Goal: Task Accomplishment & Management: Complete application form

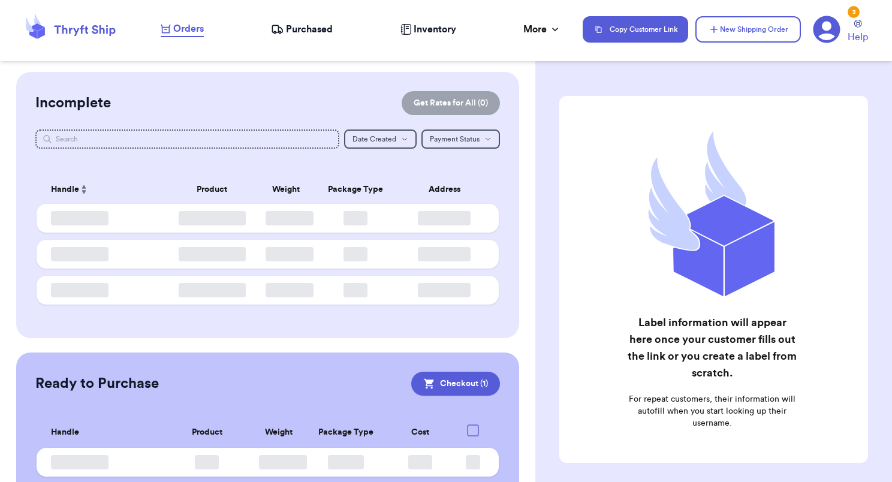
checkbox input "true"
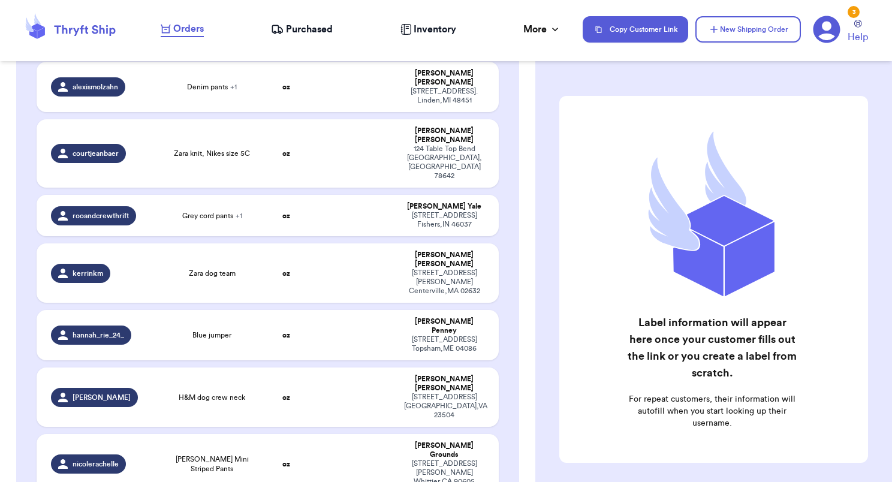
scroll to position [180, 0]
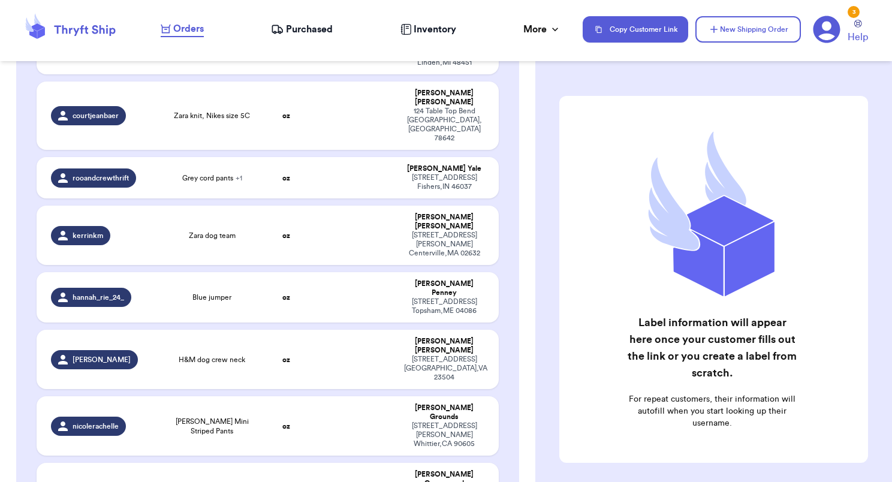
click at [212, 173] on span "Grey cord pants + 1" at bounding box center [212, 178] width 60 height 10
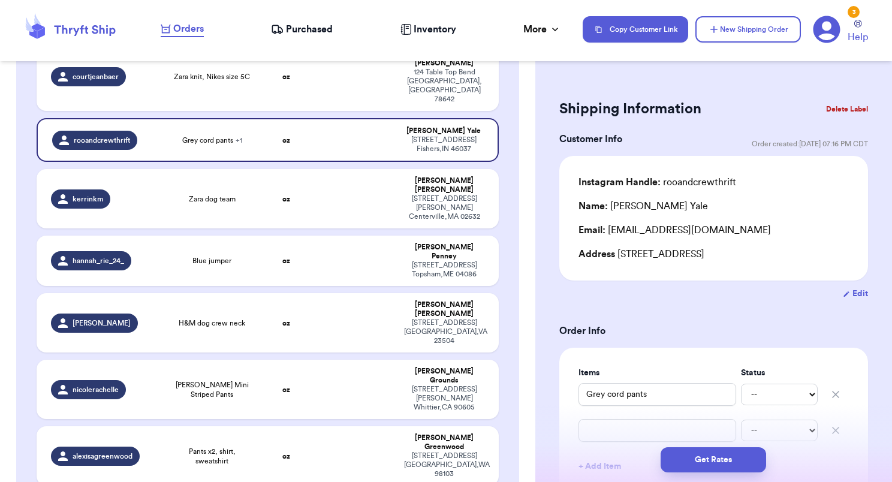
scroll to position [240, 0]
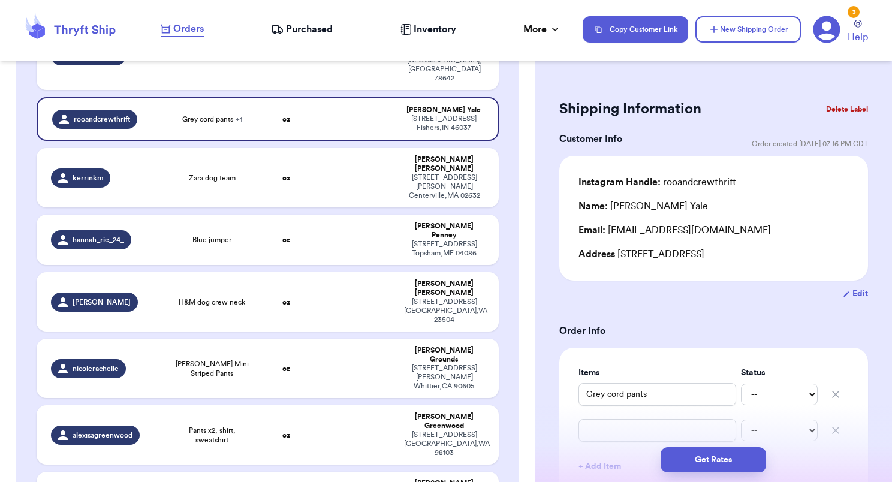
type input "Striped art class romper"
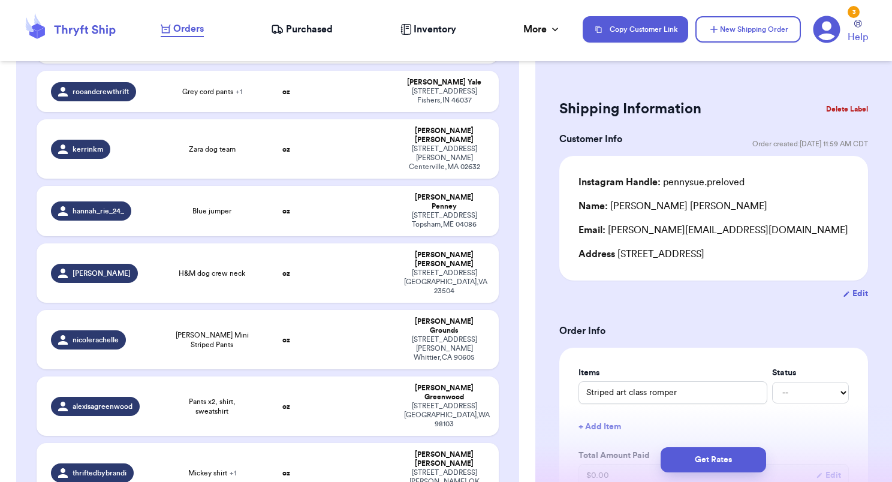
scroll to position [273, 0]
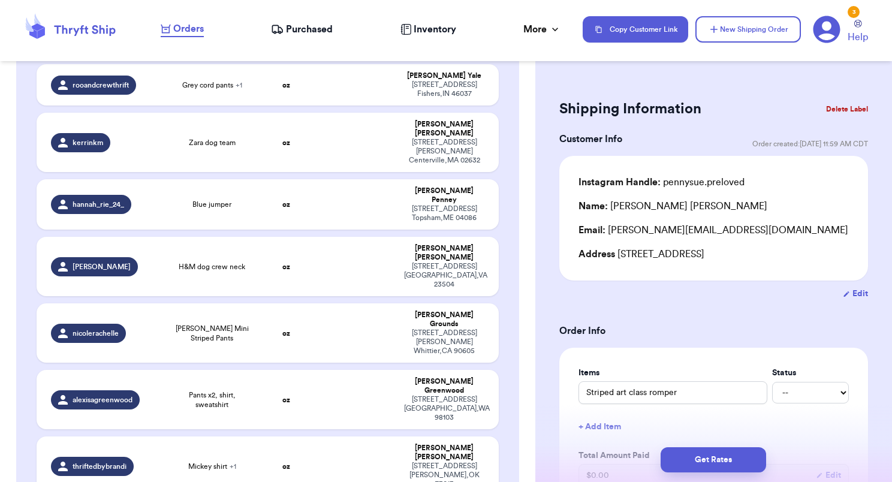
click at [258, 437] on td "oz" at bounding box center [286, 466] width 56 height 59
type input "Mickey shirt"
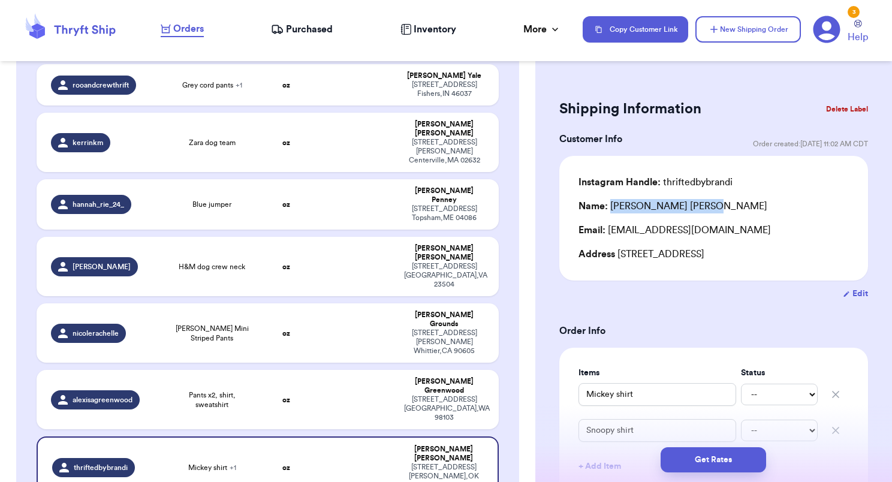
drag, startPoint x: 676, startPoint y: 203, endPoint x: 612, endPoint y: 209, distance: 64.4
click at [612, 209] on div "Name: [PERSON_NAME]" at bounding box center [714, 206] width 270 height 14
copy div "[PERSON_NAME]"
drag, startPoint x: 607, startPoint y: 230, endPoint x: 763, endPoint y: 235, distance: 155.4
click at [763, 235] on div "Email: [EMAIL_ADDRESS][DOMAIN_NAME]" at bounding box center [714, 230] width 270 height 14
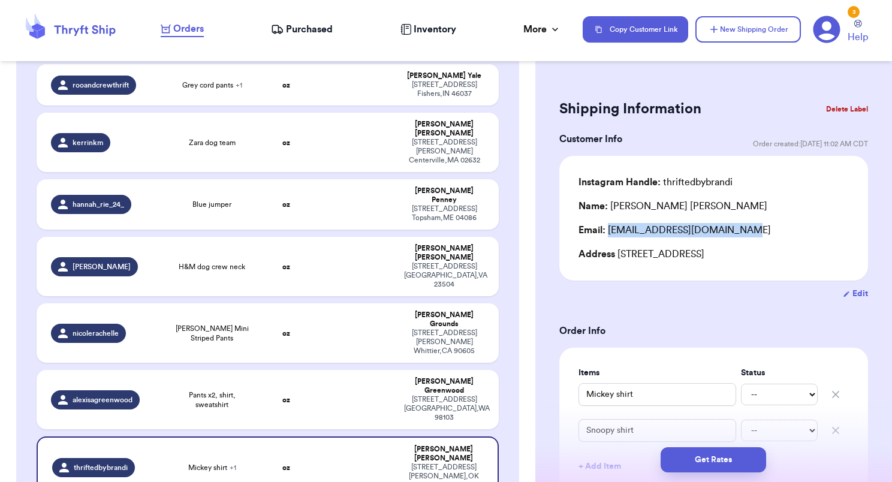
copy div "[EMAIL_ADDRESS][DOMAIN_NAME]"
drag, startPoint x: 617, startPoint y: 252, endPoint x: 691, endPoint y: 254, distance: 73.8
click at [691, 254] on div "Address [STREET_ADDRESS]" at bounding box center [714, 254] width 270 height 14
copy div "[STREET_ADDRESS]"
click at [222, 390] on span "Pants x2, shirt, sweatshirt" at bounding box center [212, 399] width 78 height 19
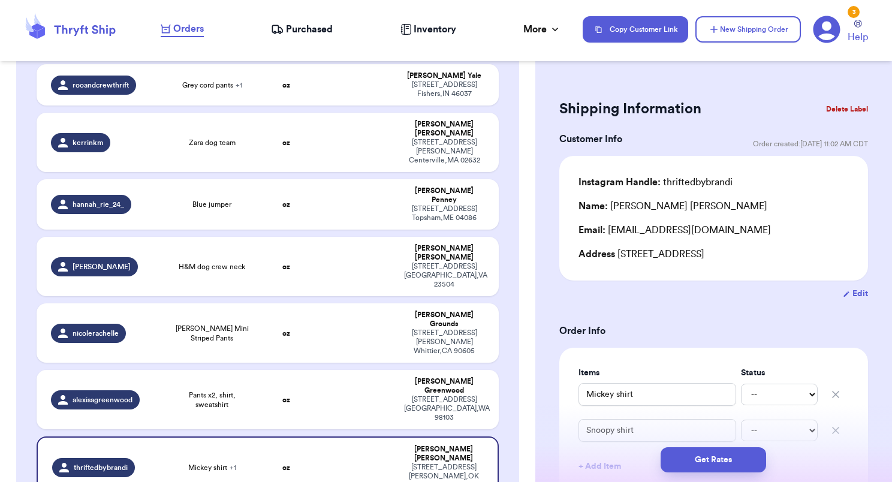
type input "Pants x2, shirt, sweatshirt"
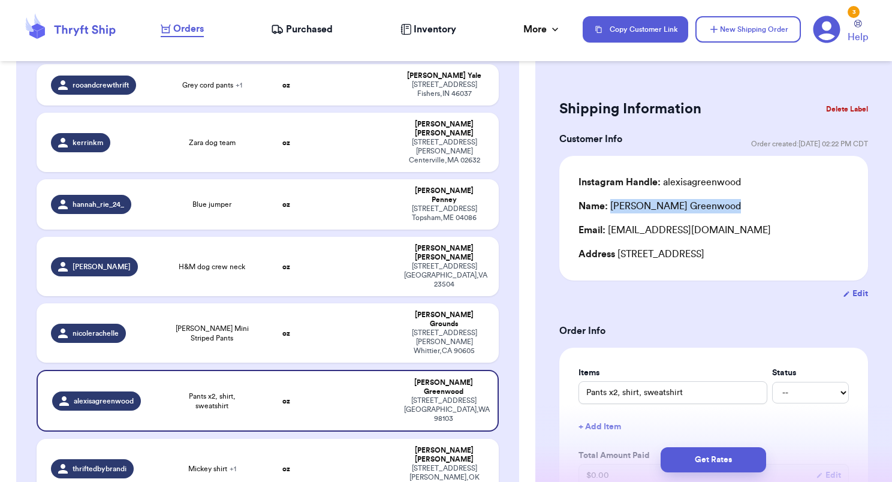
drag, startPoint x: 692, startPoint y: 206, endPoint x: 612, endPoint y: 204, distance: 80.4
click at [612, 204] on div "Name: [PERSON_NAME]" at bounding box center [714, 206] width 270 height 14
copy div "[PERSON_NAME]"
click at [672, 234] on div "Email: [EMAIL_ADDRESS][DOMAIN_NAME]" at bounding box center [714, 230] width 270 height 14
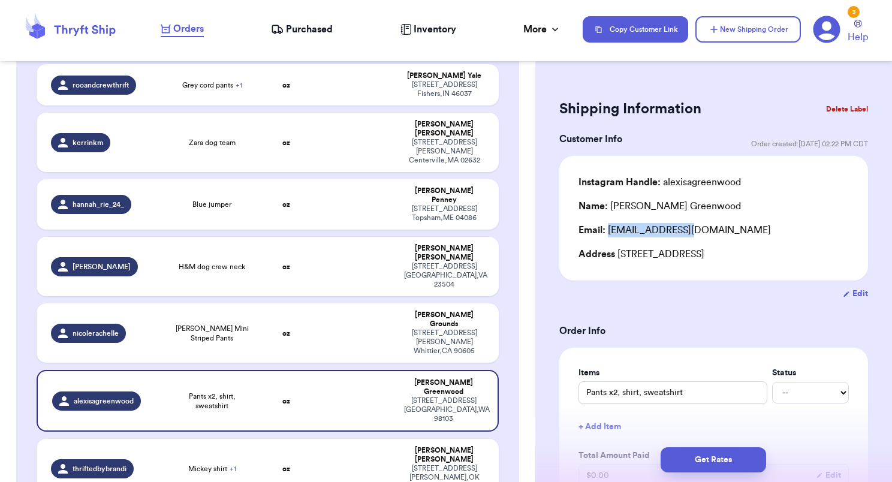
click at [672, 234] on div "Email: [EMAIL_ADDRESS][DOMAIN_NAME]" at bounding box center [714, 230] width 270 height 14
drag, startPoint x: 747, startPoint y: 230, endPoint x: 609, endPoint y: 232, distance: 137.9
click at [609, 232] on div "Email: [EMAIL_ADDRESS][DOMAIN_NAME]" at bounding box center [714, 230] width 270 height 14
copy div "[EMAIL_ADDRESS][DOMAIN_NAME]"
click at [609, 232] on div "Email: [EMAIL_ADDRESS][DOMAIN_NAME]" at bounding box center [714, 230] width 270 height 14
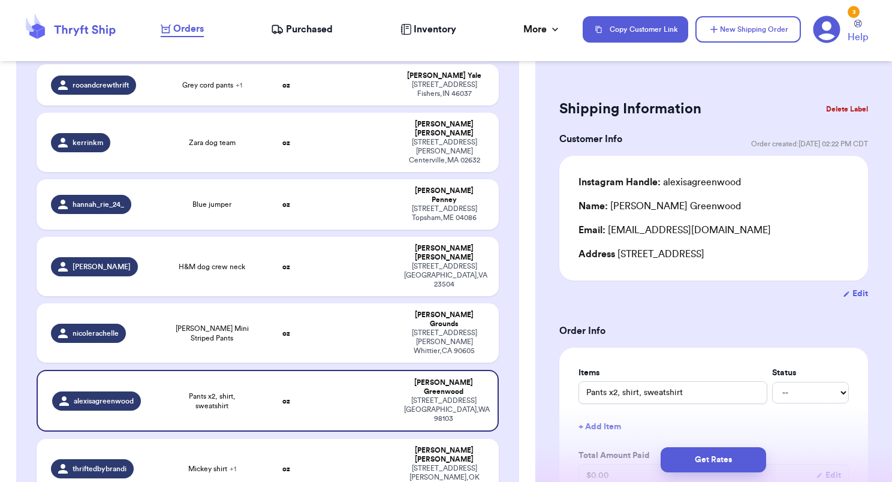
drag, startPoint x: 617, startPoint y: 254, endPoint x: 717, endPoint y: 252, distance: 99.6
click at [717, 252] on div "Address [STREET_ADDRESS]" at bounding box center [714, 254] width 270 height 14
copy div "[STREET_ADDRESS]"
click at [306, 303] on td "oz" at bounding box center [286, 332] width 56 height 59
type input "[PERSON_NAME] Mini Striped Pants"
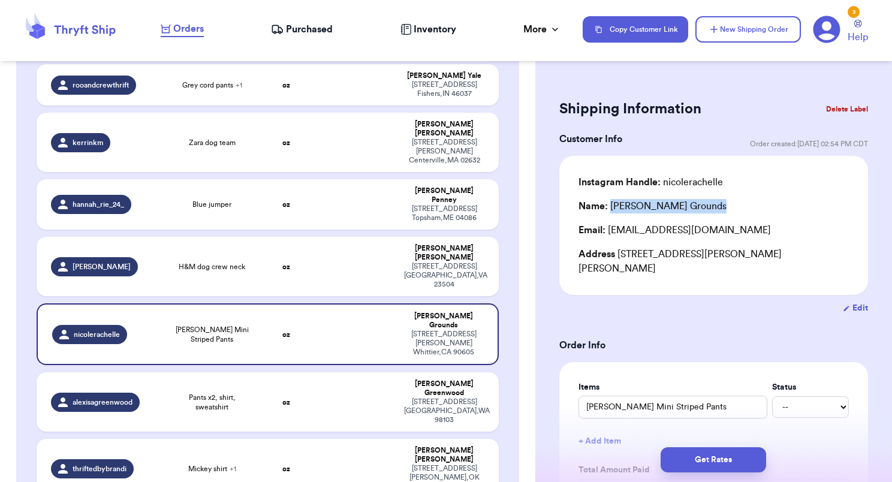
drag, startPoint x: 676, startPoint y: 207, endPoint x: 612, endPoint y: 213, distance: 64.4
click at [612, 213] on div "Name: [PERSON_NAME]" at bounding box center [653, 206] width 148 height 14
copy div "[PERSON_NAME]"
drag, startPoint x: 609, startPoint y: 231, endPoint x: 730, endPoint y: 230, distance: 121.1
click at [730, 230] on div "Email: [EMAIL_ADDRESS][DOMAIN_NAME]" at bounding box center [714, 230] width 270 height 14
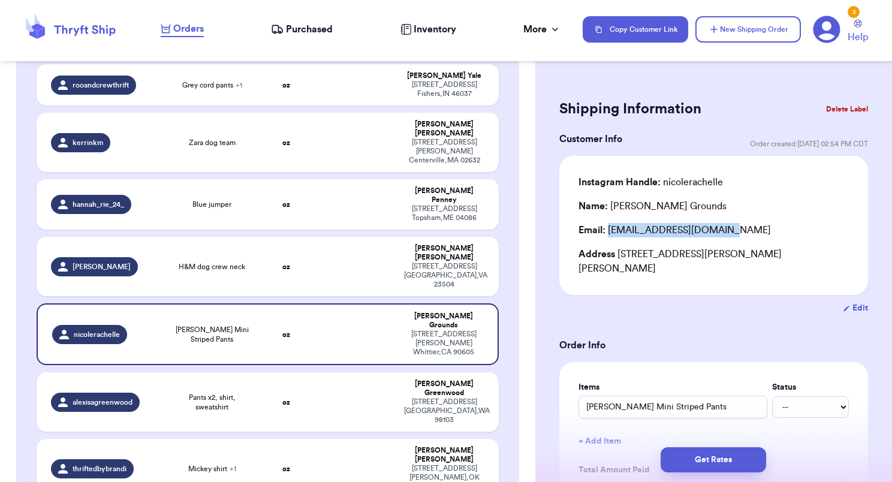
copy div "[EMAIL_ADDRESS][DOMAIN_NAME]"
drag, startPoint x: 616, startPoint y: 251, endPoint x: 693, endPoint y: 254, distance: 76.8
click at [693, 254] on div "Address [STREET_ADDRESS][PERSON_NAME][PERSON_NAME]" at bounding box center [714, 261] width 270 height 29
copy div "[STREET_ADDRESS][PERSON_NAME]"
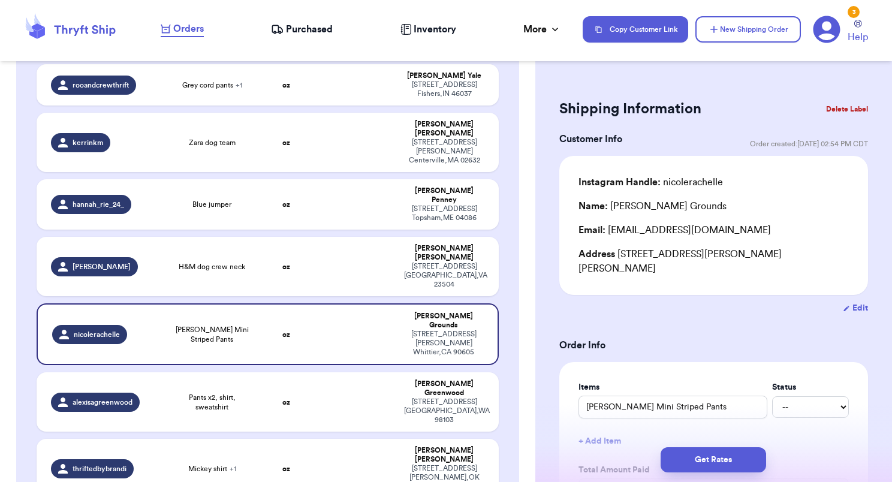
type input "Striped art class romper"
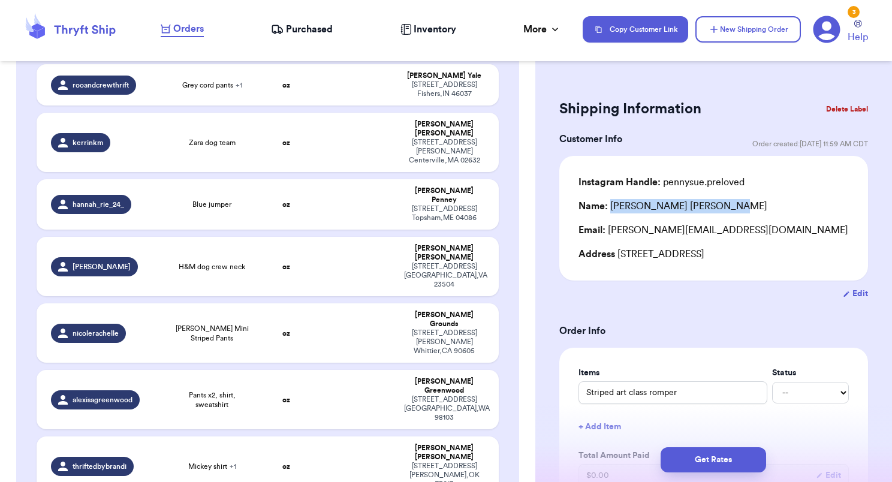
drag, startPoint x: 697, startPoint y: 203, endPoint x: 611, endPoint y: 206, distance: 85.8
click at [611, 206] on div "Name: [PERSON_NAME]" at bounding box center [714, 206] width 270 height 14
copy div "[PERSON_NAME]"
drag, startPoint x: 608, startPoint y: 228, endPoint x: 734, endPoint y: 225, distance: 126.0
click at [734, 225] on div "Email: [PERSON_NAME][EMAIL_ADDRESS][DOMAIN_NAME]" at bounding box center [714, 230] width 270 height 14
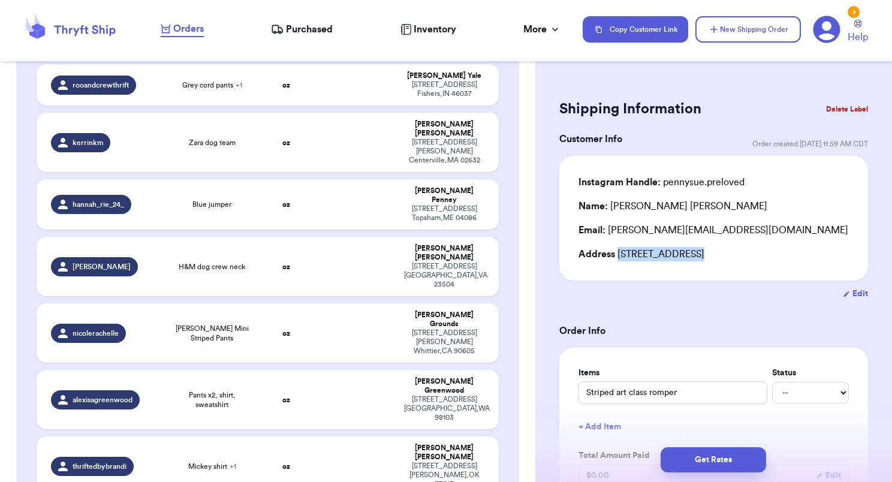
drag, startPoint x: 617, startPoint y: 255, endPoint x: 690, endPoint y: 255, distance: 73.2
click at [690, 255] on div "Address [STREET_ADDRESS]" at bounding box center [714, 254] width 270 height 14
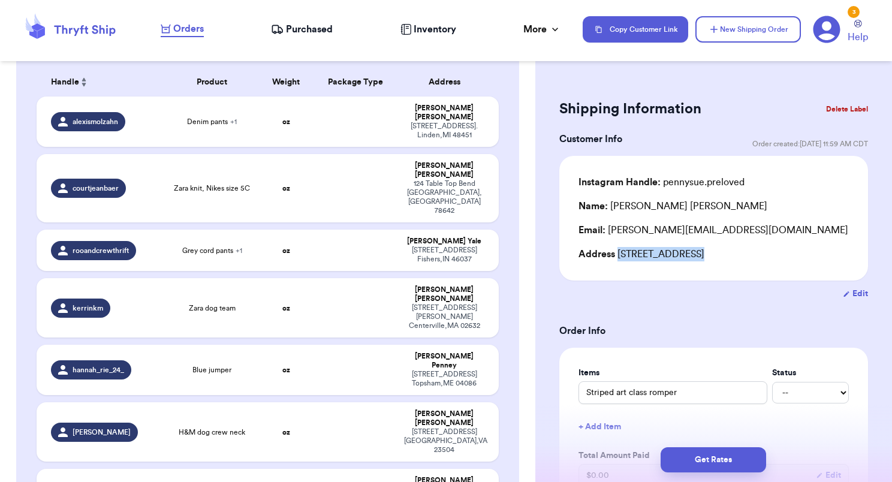
scroll to position [0, 0]
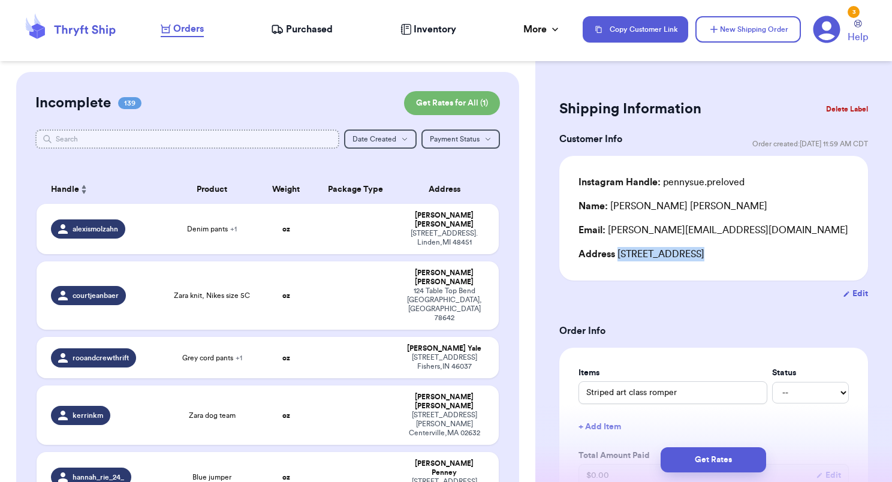
click at [255, 139] on input "text" at bounding box center [187, 139] width 304 height 19
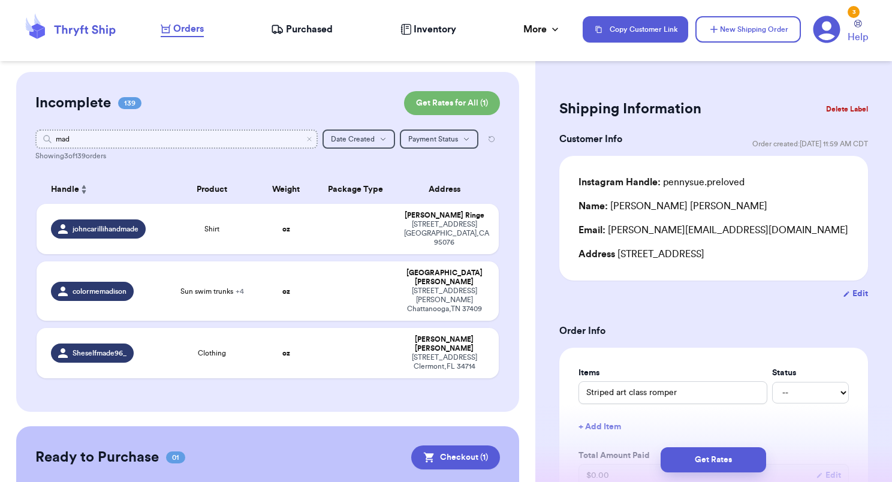
type input "madi"
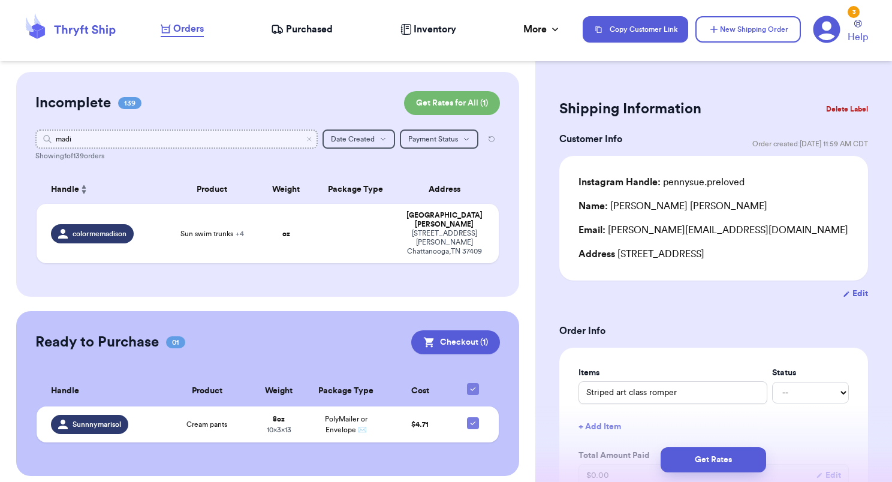
type input "madi"
click at [235, 229] on span "Sun swim trunks + 4" at bounding box center [212, 234] width 64 height 10
type input "Sun swim trunks"
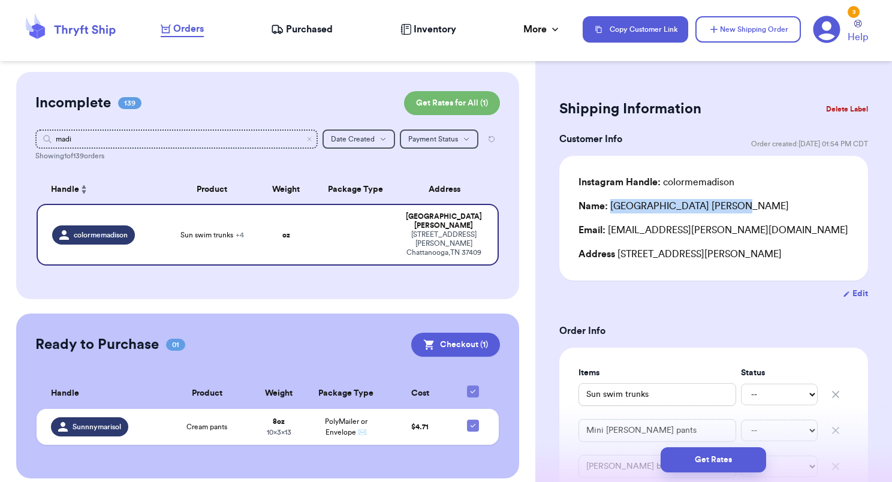
drag, startPoint x: 689, startPoint y: 204, endPoint x: 613, endPoint y: 209, distance: 75.7
click at [613, 209] on div "Name: [PERSON_NAME]" at bounding box center [714, 206] width 270 height 14
drag, startPoint x: 610, startPoint y: 231, endPoint x: 746, endPoint y: 228, distance: 136.2
click at [746, 228] on div "Email: [EMAIL_ADDRESS][PERSON_NAME][DOMAIN_NAME]" at bounding box center [714, 230] width 270 height 14
click at [312, 139] on icon "Clear search" at bounding box center [309, 139] width 7 height 7
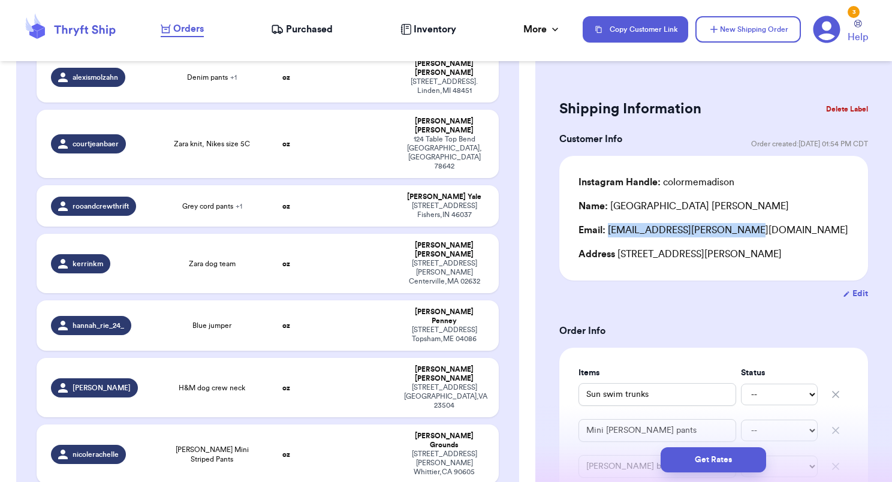
scroll to position [163, 0]
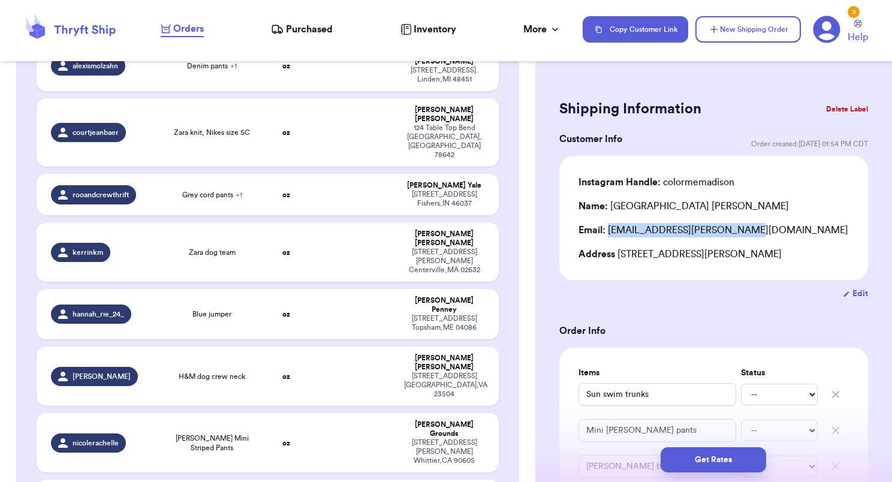
click at [318, 347] on td at bounding box center [355, 376] width 83 height 59
type input "H&M dog crew neck"
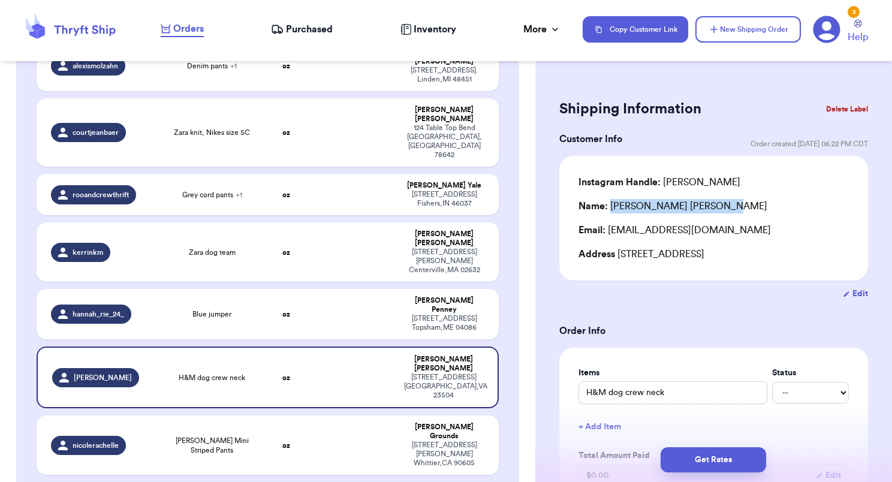
drag, startPoint x: 683, startPoint y: 206, endPoint x: 612, endPoint y: 207, distance: 71.4
click at [612, 207] on div "Name: [PERSON_NAME]" at bounding box center [714, 206] width 270 height 14
drag, startPoint x: 607, startPoint y: 231, endPoint x: 715, endPoint y: 223, distance: 107.6
click at [715, 223] on div "Email: [EMAIL_ADDRESS][DOMAIN_NAME]" at bounding box center [714, 230] width 270 height 14
drag, startPoint x: 616, startPoint y: 255, endPoint x: 676, endPoint y: 257, distance: 59.4
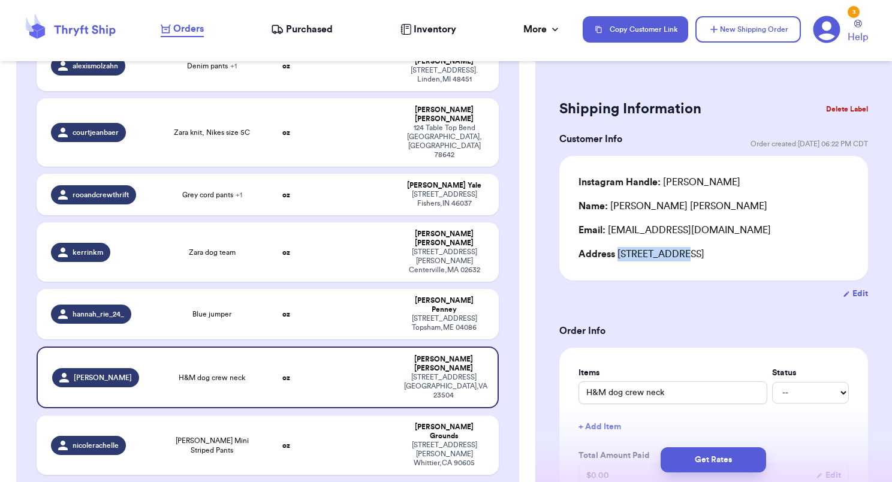
click at [676, 257] on div "Address [STREET_ADDRESS]" at bounding box center [714, 254] width 270 height 14
click at [693, 252] on div "Address [STREET_ADDRESS]" at bounding box center [714, 254] width 270 height 14
click at [750, 251] on div "Address [STREET_ADDRESS]" at bounding box center [714, 254] width 270 height 14
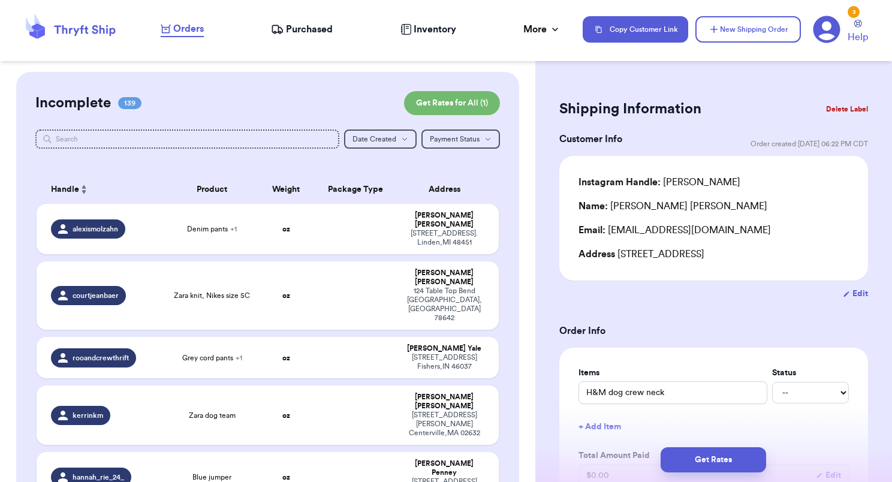
scroll to position [0, 0]
click at [249, 261] on td "Zara knit, Nikes size 5C" at bounding box center [212, 295] width 92 height 68
type input "Zara knit, Nikes size 5C"
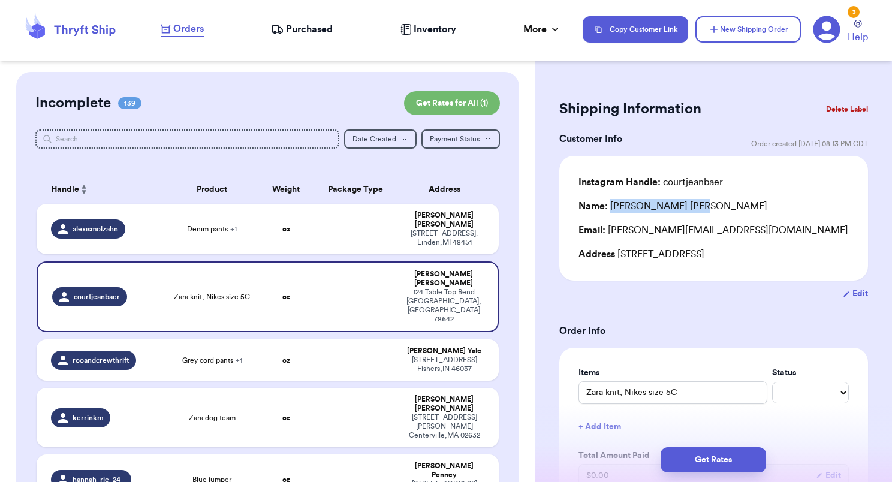
drag, startPoint x: 675, startPoint y: 207, endPoint x: 612, endPoint y: 210, distance: 63.1
click at [612, 210] on div "Name: [PERSON_NAME]" at bounding box center [714, 206] width 270 height 14
drag, startPoint x: 609, startPoint y: 230, endPoint x: 747, endPoint y: 240, distance: 138.2
click at [747, 240] on div "Instagram Handle: courtjeanbaer Name: [PERSON_NAME] Email: [PERSON_NAME][EMAIL_…" at bounding box center [714, 218] width 270 height 86
drag, startPoint x: 618, startPoint y: 252, endPoint x: 698, endPoint y: 257, distance: 79.9
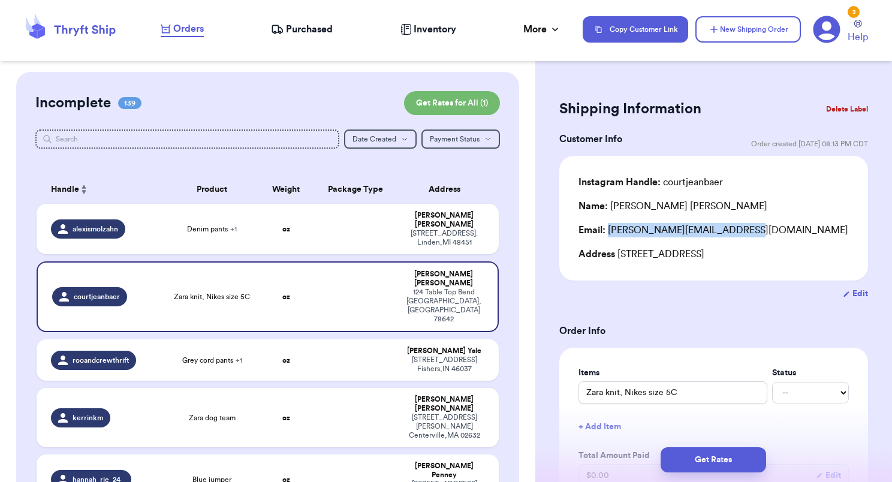
click at [698, 257] on div "Address [STREET_ADDRESS]" at bounding box center [714, 254] width 270 height 14
click at [271, 455] on td "oz" at bounding box center [286, 480] width 56 height 50
type input "Blue jumper"
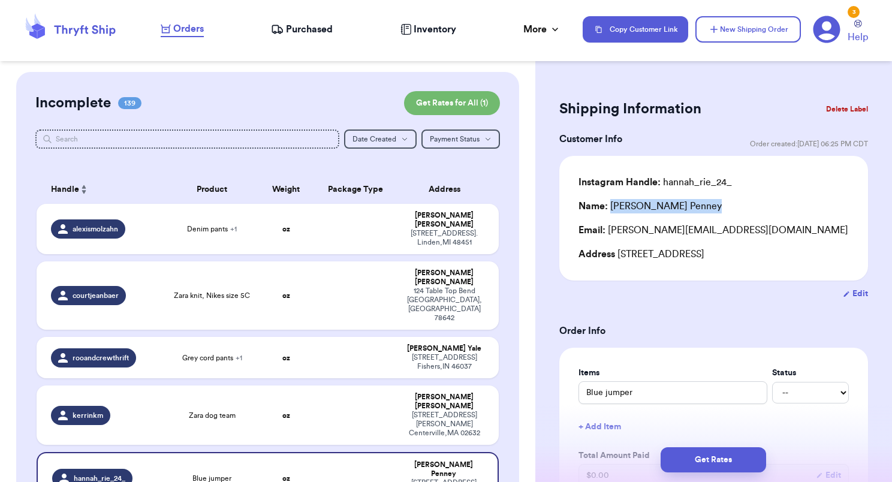
drag, startPoint x: 682, startPoint y: 211, endPoint x: 613, endPoint y: 214, distance: 69.0
click at [613, 214] on div "Instagram Handle: hannah_rie_24_ Name: [PERSON_NAME] Email: [PERSON_NAME][EMAIL…" at bounding box center [714, 218] width 270 height 86
drag, startPoint x: 711, startPoint y: 229, endPoint x: 607, endPoint y: 236, distance: 103.3
click at [607, 236] on div "Email: [PERSON_NAME][EMAIL_ADDRESS][DOMAIN_NAME]" at bounding box center [714, 230] width 270 height 14
drag, startPoint x: 617, startPoint y: 257, endPoint x: 676, endPoint y: 254, distance: 59.4
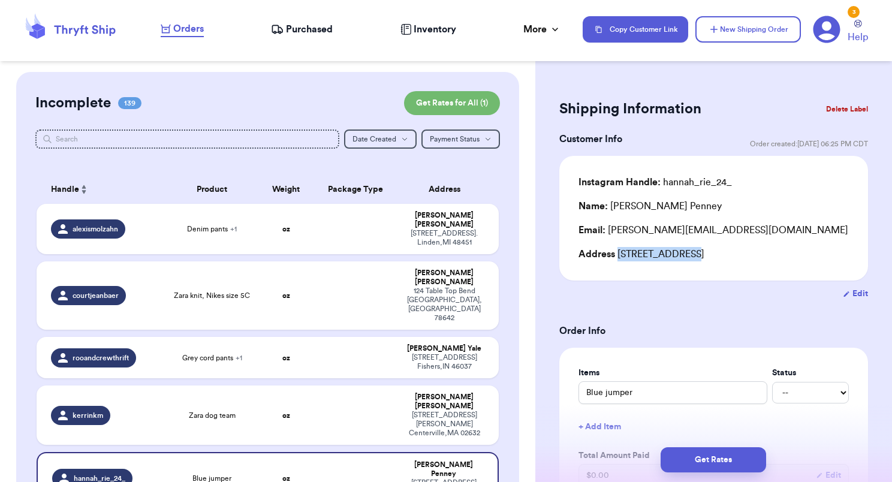
click at [676, 254] on div "Address [STREET_ADDRESS]" at bounding box center [714, 254] width 270 height 14
click at [258, 234] on td "oz" at bounding box center [286, 229] width 56 height 50
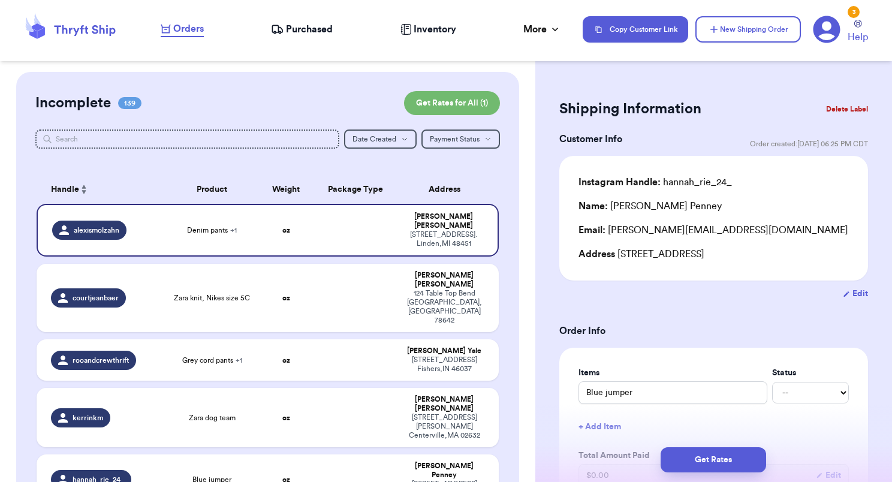
type input "Denim pants"
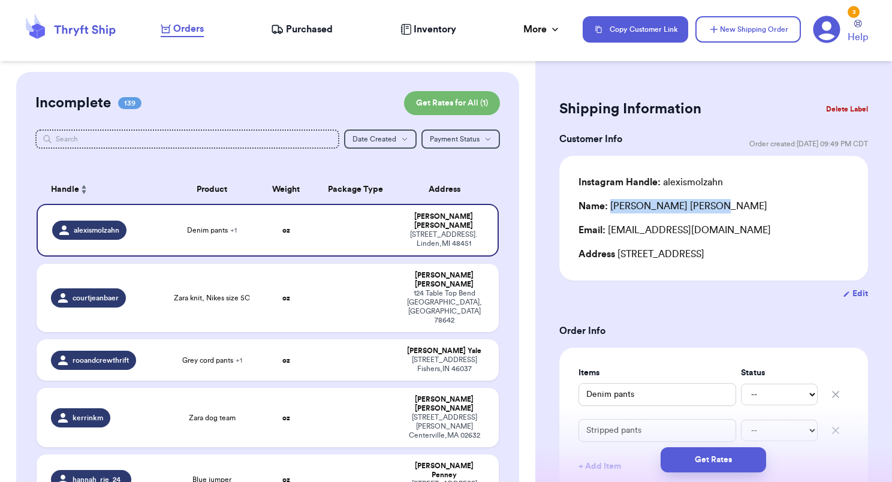
drag, startPoint x: 676, startPoint y: 205, endPoint x: 609, endPoint y: 208, distance: 67.2
click at [609, 208] on div "Name: [PERSON_NAME]" at bounding box center [714, 206] width 270 height 14
drag, startPoint x: 726, startPoint y: 227, endPoint x: 610, endPoint y: 226, distance: 115.1
click at [610, 226] on div "Email: [EMAIL_ADDRESS][DOMAIN_NAME]" at bounding box center [714, 230] width 270 height 14
drag, startPoint x: 618, startPoint y: 254, endPoint x: 706, endPoint y: 249, distance: 88.2
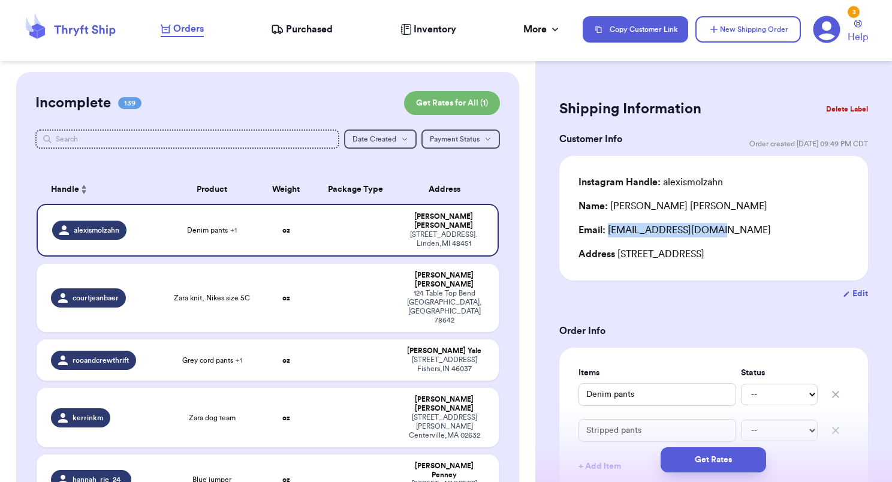
click at [706, 249] on div "Address [STREET_ADDRESS]" at bounding box center [714, 254] width 270 height 14
click at [146, 408] on div "kerrinkm" at bounding box center [105, 417] width 108 height 19
type input "Zara dog team"
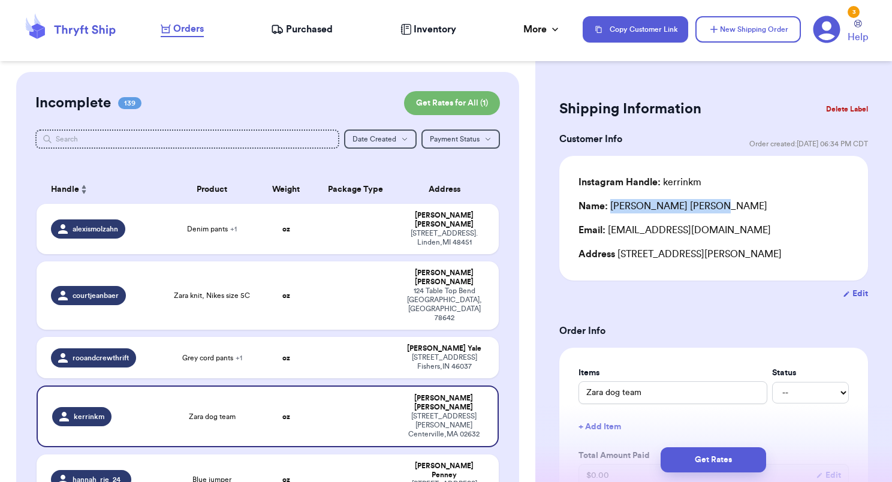
drag, startPoint x: 679, startPoint y: 206, endPoint x: 609, endPoint y: 206, distance: 69.6
click at [609, 206] on div "Name: [PERSON_NAME]" at bounding box center [714, 206] width 270 height 14
drag, startPoint x: 607, startPoint y: 229, endPoint x: 738, endPoint y: 224, distance: 130.2
click at [738, 224] on div "Email: [EMAIL_ADDRESS][DOMAIN_NAME]" at bounding box center [714, 230] width 270 height 14
drag, startPoint x: 617, startPoint y: 252, endPoint x: 699, endPoint y: 245, distance: 82.5
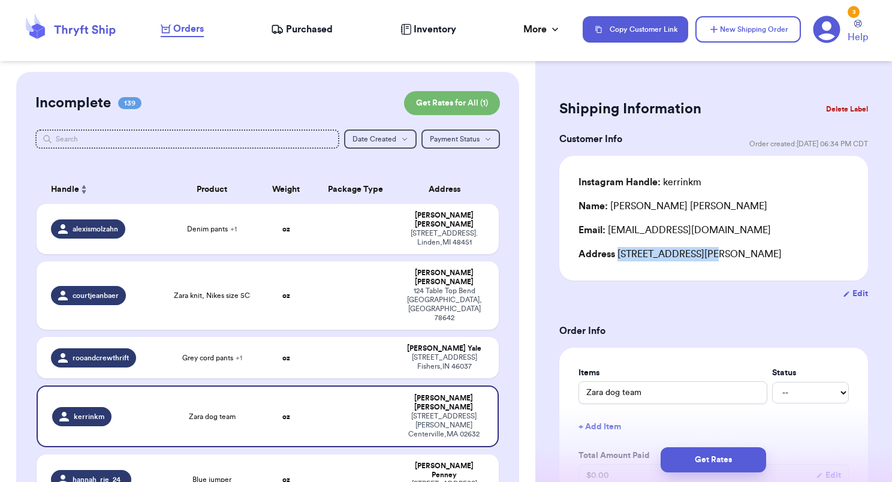
click at [699, 245] on div "Instagram Handle: kerrinkm Name: [PERSON_NAME] Email: [EMAIL_ADDRESS][DOMAIN_NA…" at bounding box center [714, 218] width 270 height 86
click at [619, 250] on div "Address [STREET_ADDRESS][PERSON_NAME]" at bounding box center [714, 254] width 270 height 14
drag, startPoint x: 618, startPoint y: 250, endPoint x: 820, endPoint y: 243, distance: 202.2
click at [820, 243] on div "Instagram Handle: kerrinkm Name: [PERSON_NAME] Email: [EMAIL_ADDRESS][DOMAIN_NA…" at bounding box center [714, 218] width 270 height 86
click at [751, 271] on div "Instagram Handle: kerrinkm Name: [PERSON_NAME] Email: [EMAIL_ADDRESS][DOMAIN_NA…" at bounding box center [713, 218] width 309 height 125
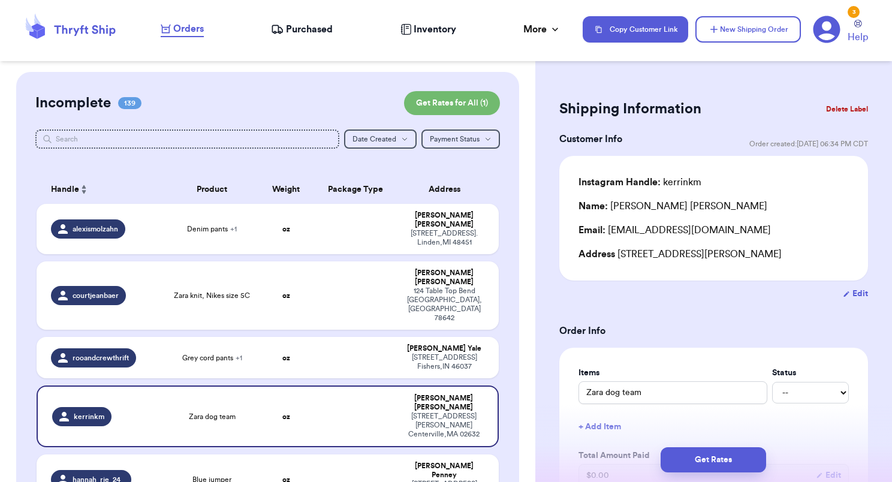
click at [742, 255] on div "Address [STREET_ADDRESS][PERSON_NAME]" at bounding box center [714, 254] width 270 height 14
click at [811, 256] on div "Address [STREET_ADDRESS][PERSON_NAME]" at bounding box center [714, 254] width 270 height 14
click at [765, 194] on div "Instagram Handle: kerrinkm Name: [PERSON_NAME] Email: [EMAIL_ADDRESS][DOMAIN_NA…" at bounding box center [714, 218] width 270 height 86
